Goal: Task Accomplishment & Management: Use online tool/utility

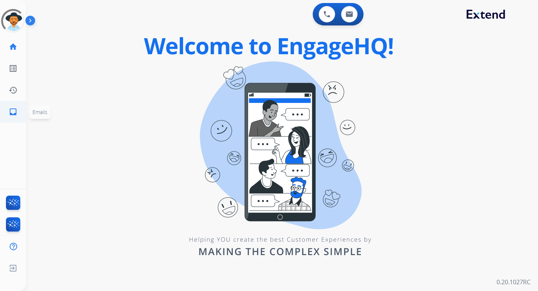
click at [13, 112] on mat-icon "inbox" at bounding box center [13, 111] width 9 height 9
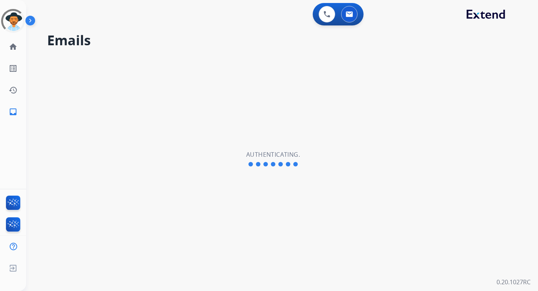
select select "**********"
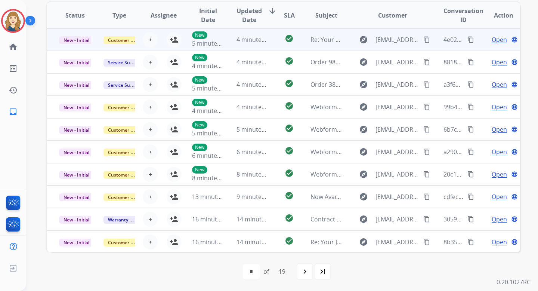
click at [496, 40] on span "Open" at bounding box center [499, 39] width 15 height 9
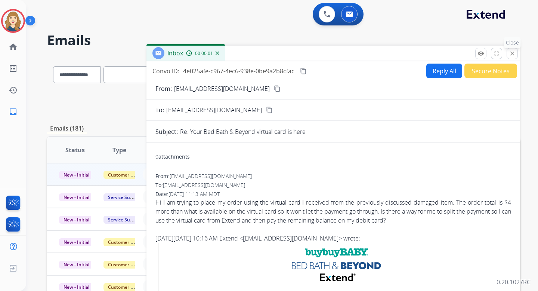
click at [512, 53] on mat-icon "close" at bounding box center [512, 53] width 7 height 7
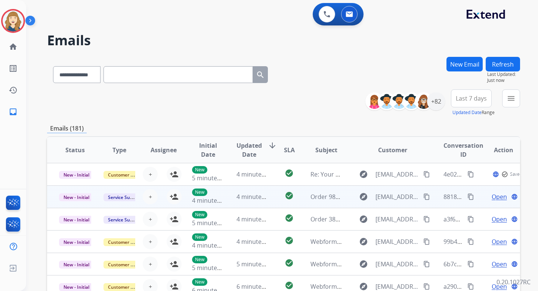
click at [492, 197] on span "Open" at bounding box center [499, 196] width 15 height 9
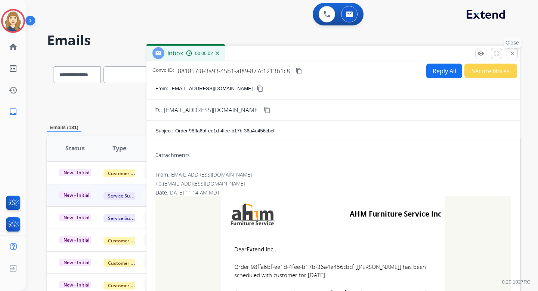
click at [513, 54] on mat-icon "close" at bounding box center [512, 53] width 7 height 7
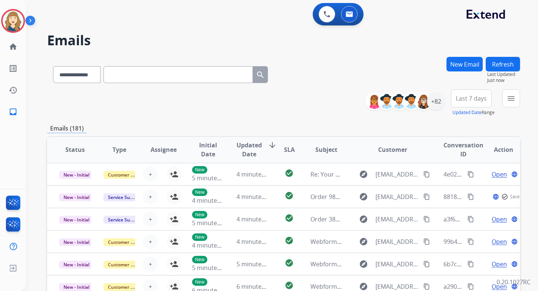
scroll to position [7, 0]
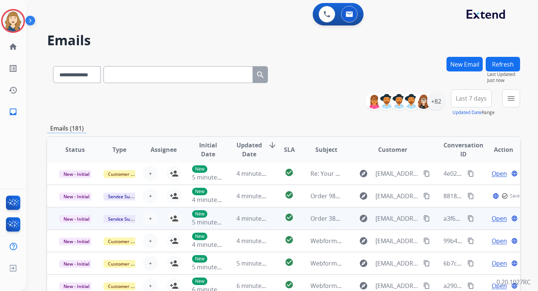
click at [494, 214] on span "Open" at bounding box center [499, 218] width 15 height 9
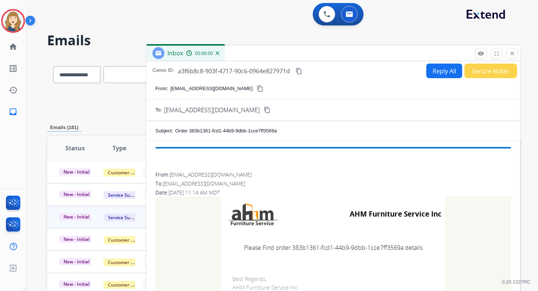
scroll to position [1, 0]
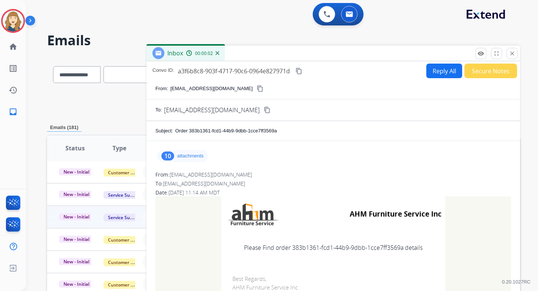
click at [196, 153] on p "attachments" at bounding box center [190, 156] width 27 height 6
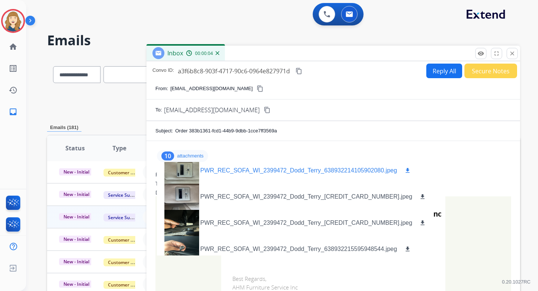
scroll to position [163, 0]
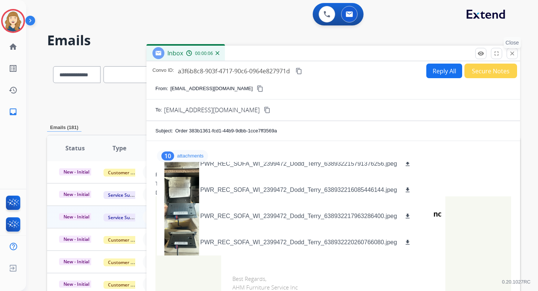
click at [512, 51] on mat-icon "close" at bounding box center [512, 53] width 7 height 7
